Goal: Information Seeking & Learning: Learn about a topic

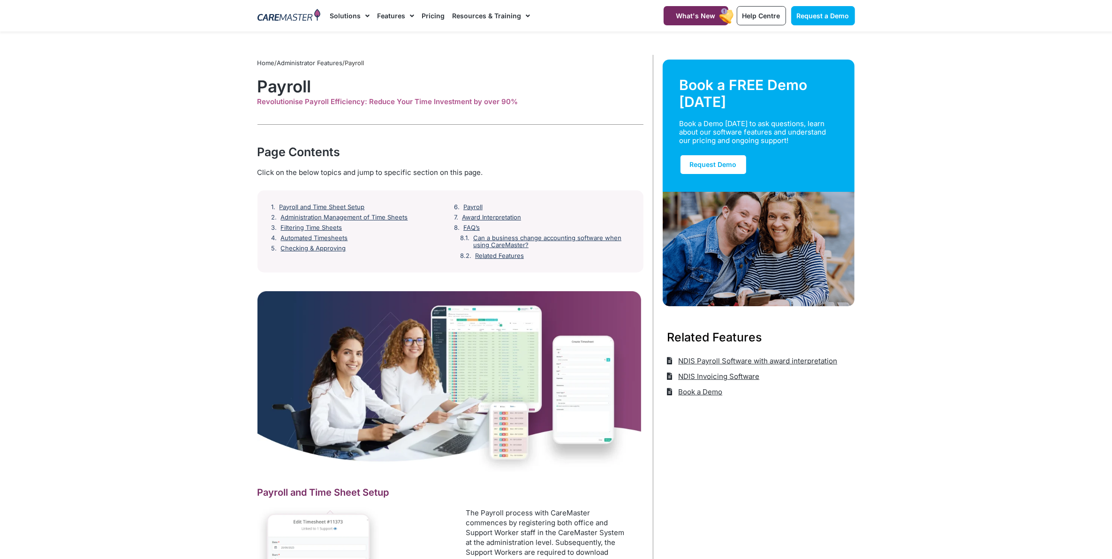
click at [575, 177] on div "Click on the below topics and jump to specific section on this page." at bounding box center [450, 172] width 386 height 10
click at [506, 217] on link "Award Interpretation" at bounding box center [492, 218] width 61 height 8
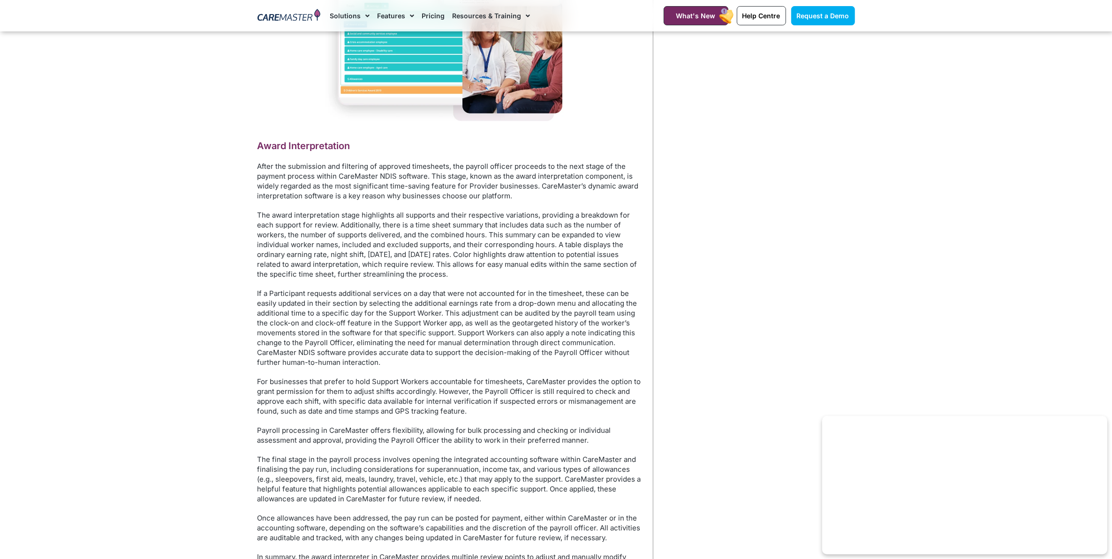
scroll to position [1944, 0]
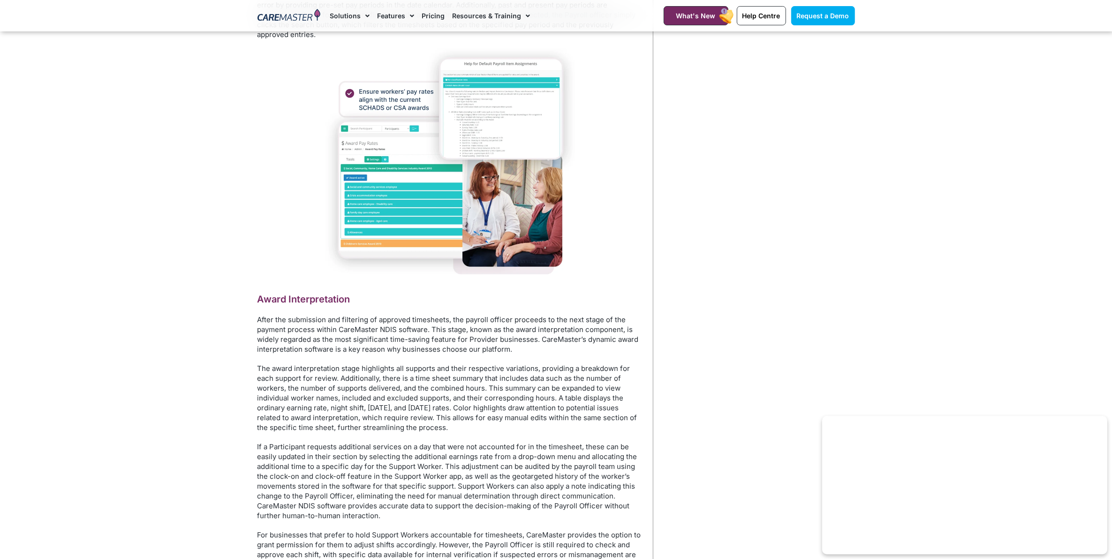
click at [424, 204] on img at bounding box center [450, 164] width 249 height 230
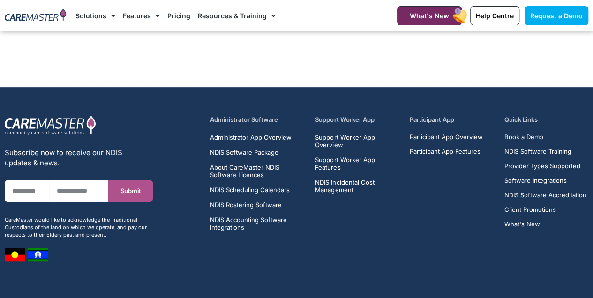
scroll to position [3817, 0]
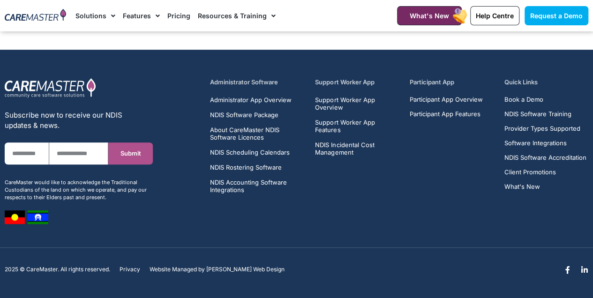
click at [371, 212] on div "Administrator Software Administrator App Overview NDIS Software Package About C…" at bounding box center [399, 151] width 388 height 156
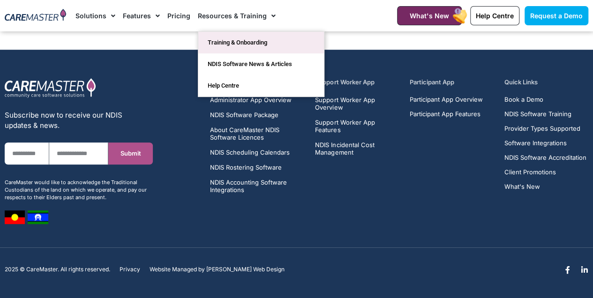
click at [236, 44] on link "Training & Onboarding" at bounding box center [261, 43] width 126 height 22
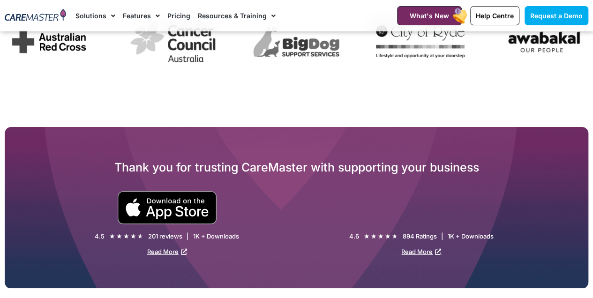
scroll to position [1626, 0]
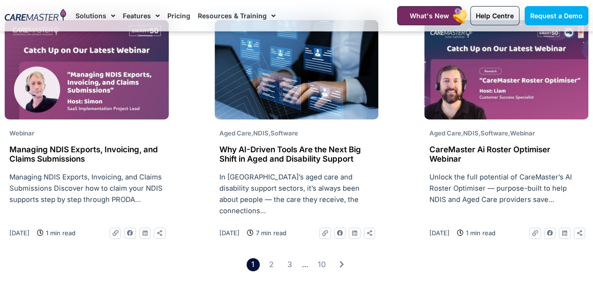
scroll to position [1469, 0]
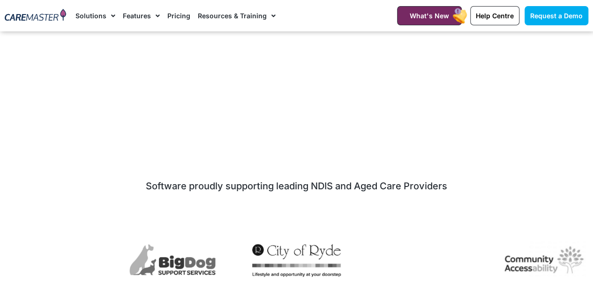
scroll to position [2908, 0]
